Goal: Information Seeking & Learning: Learn about a topic

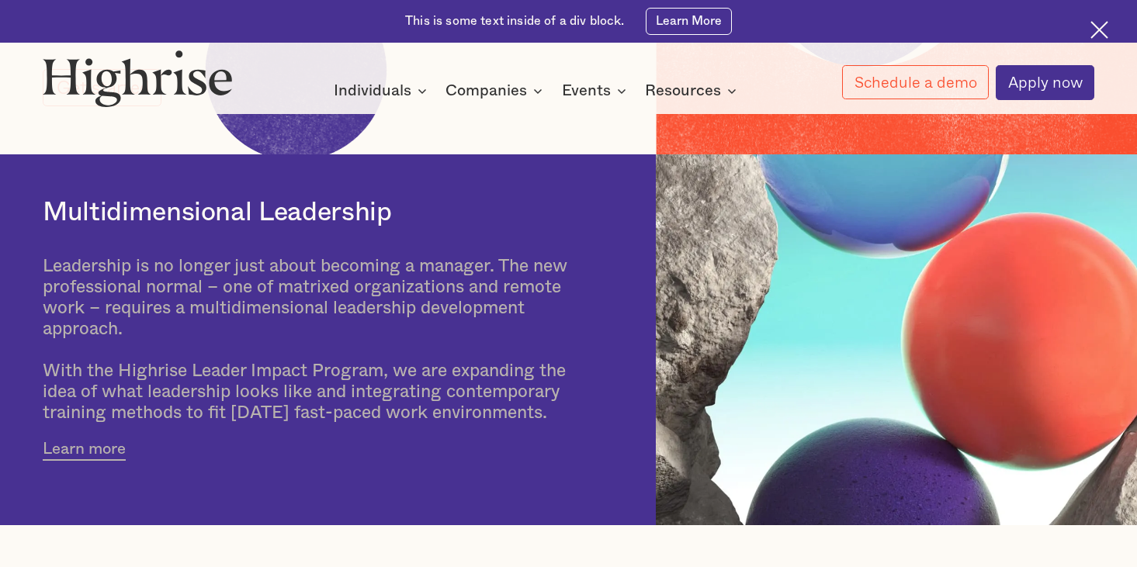
scroll to position [414, 0]
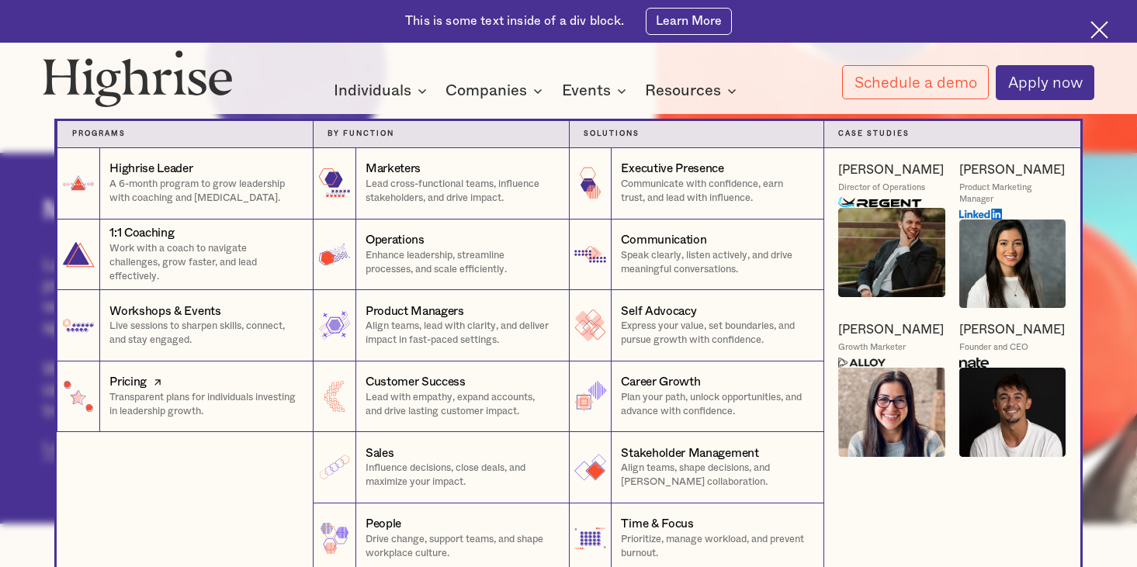
click at [135, 386] on div "Pricing" at bounding box center [127, 382] width 37 height 17
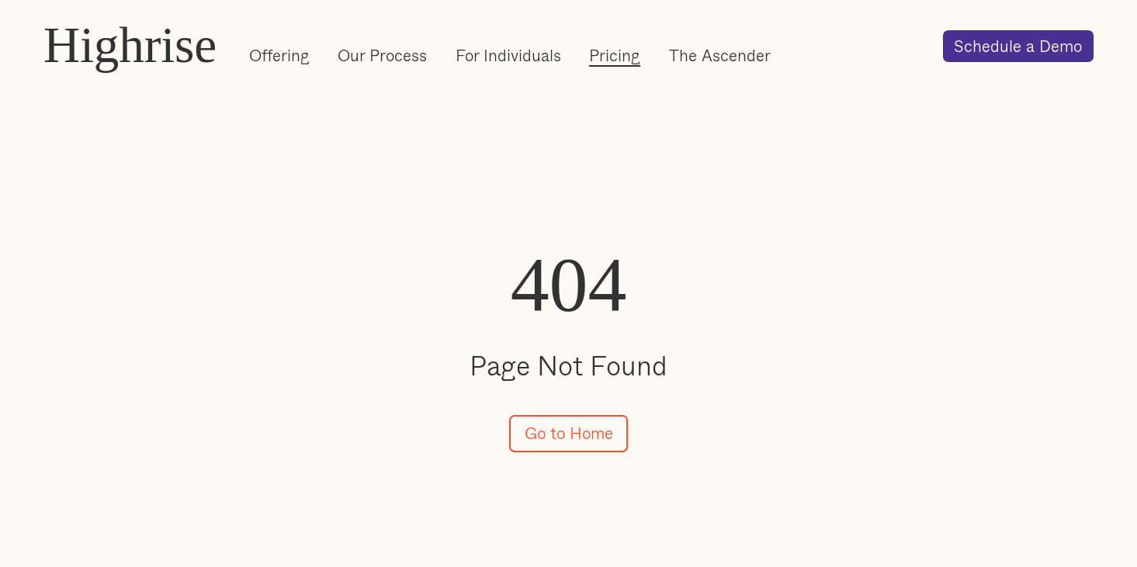
click at [608, 60] on link "Pricing" at bounding box center [614, 55] width 51 height 23
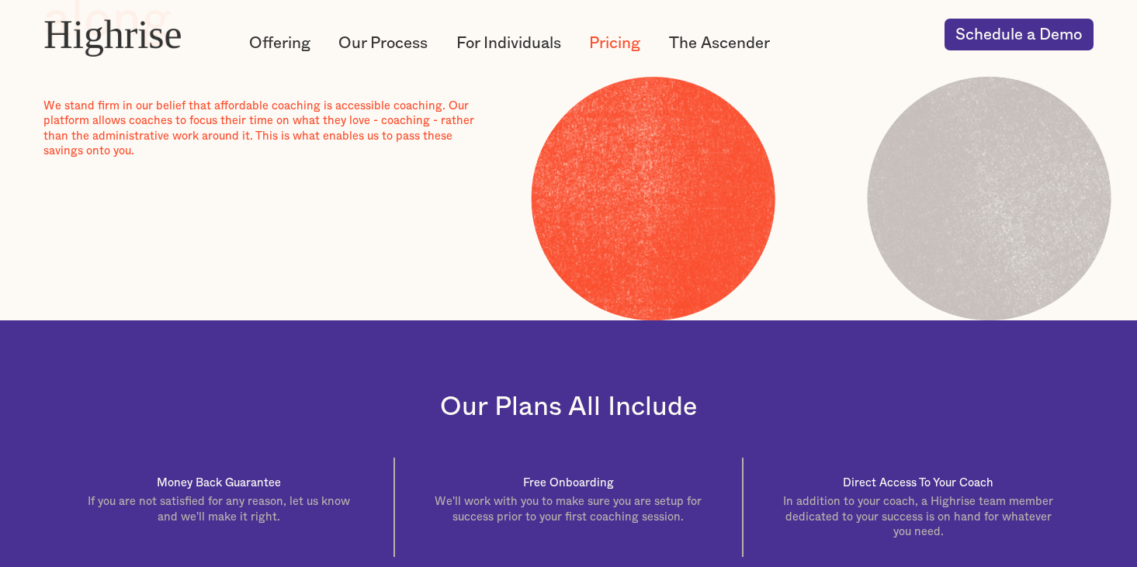
scroll to position [228, 0]
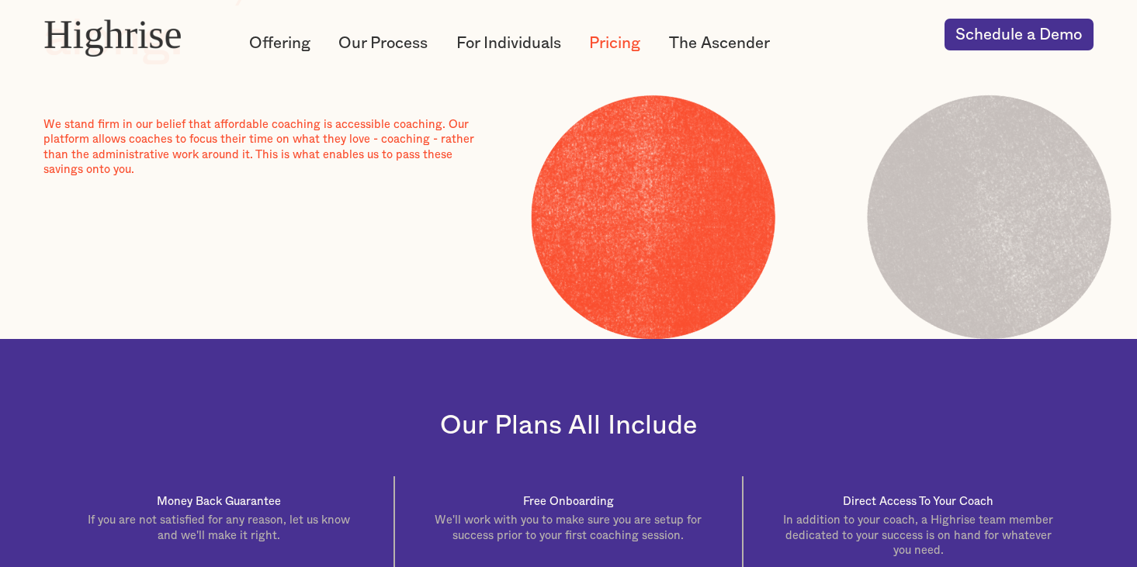
click at [100, 44] on div "Highrise" at bounding box center [112, 34] width 138 height 44
